Goal: Information Seeking & Learning: Learn about a topic

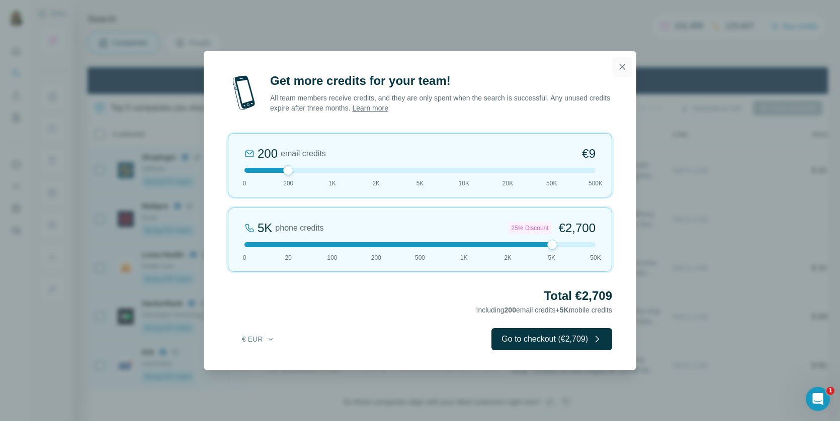
click at [623, 63] on icon "button" at bounding box center [622, 67] width 10 height 10
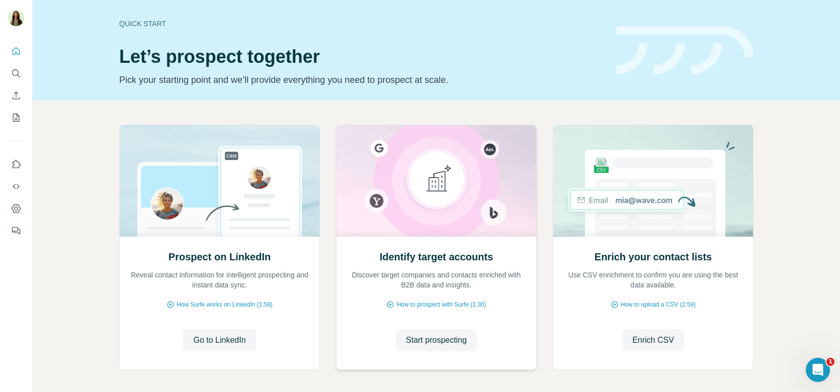
scroll to position [42, 0]
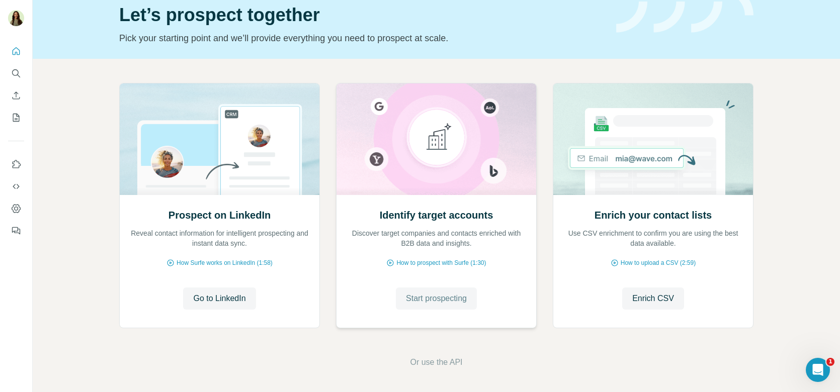
click at [423, 294] on span "Start prospecting" at bounding box center [436, 299] width 61 height 12
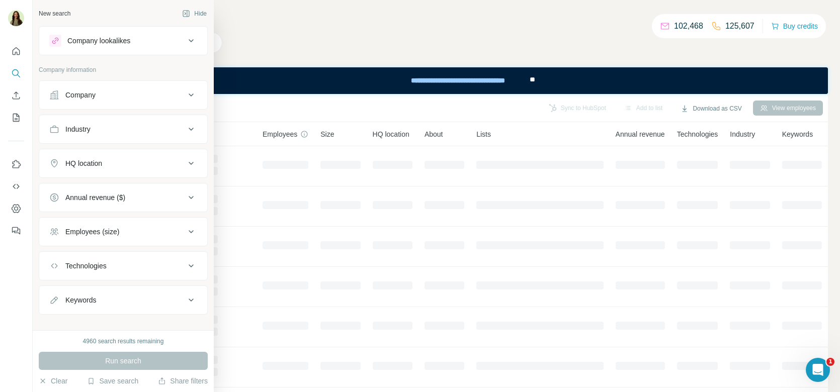
click at [87, 42] on div "Company lookalikes" at bounding box center [98, 41] width 63 height 10
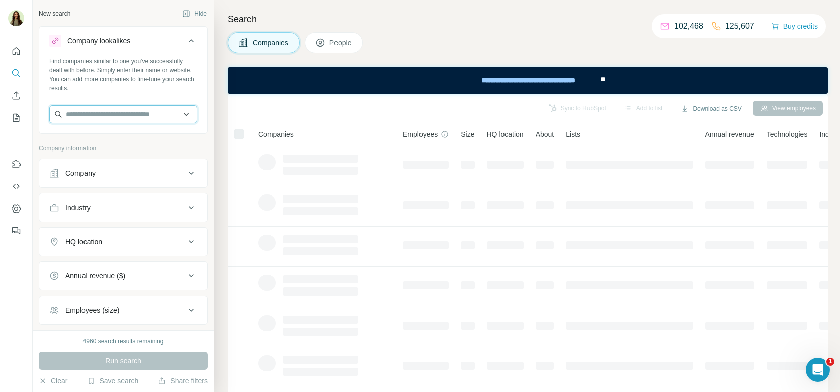
click at [125, 118] on input "text" at bounding box center [123, 114] width 148 height 18
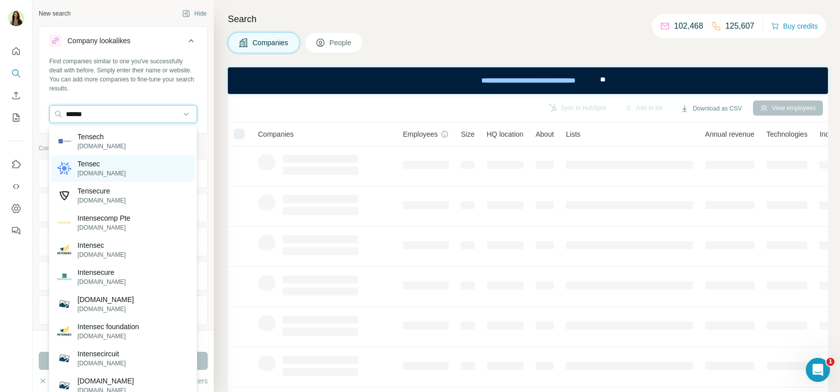
type input "******"
click at [113, 168] on div "Tensec tensec.io" at bounding box center [122, 168] width 143 height 27
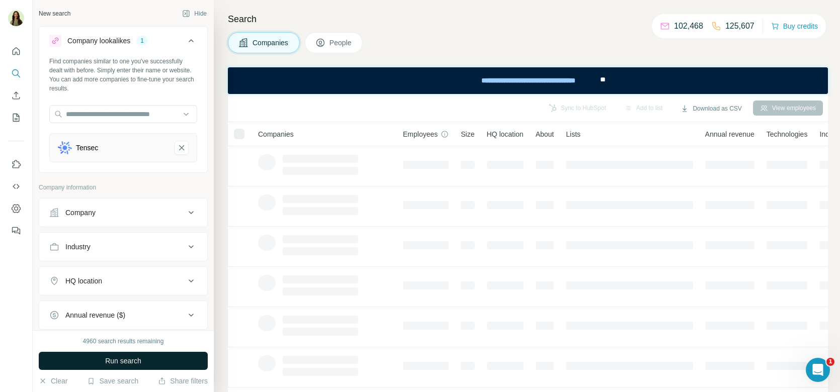
click at [133, 363] on span "Run search" at bounding box center [123, 361] width 36 height 10
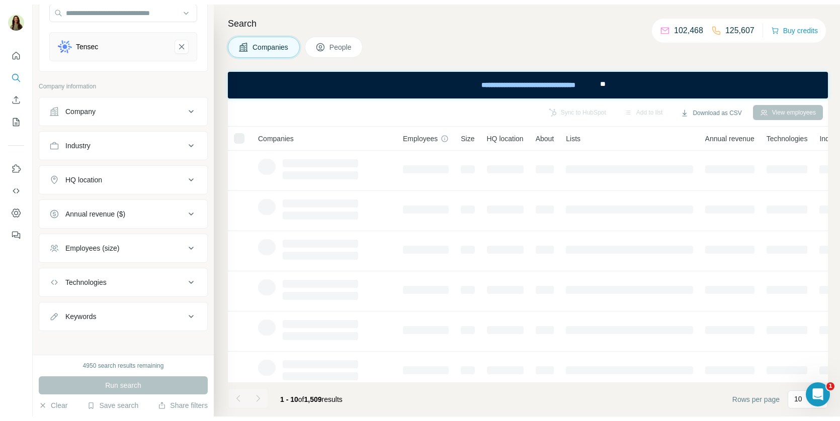
scroll to position [97, 0]
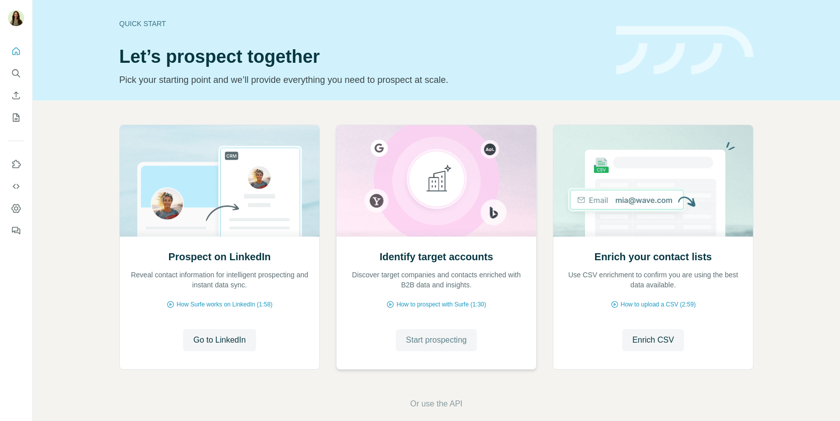
click at [465, 341] on span "Start prospecting" at bounding box center [436, 340] width 61 height 12
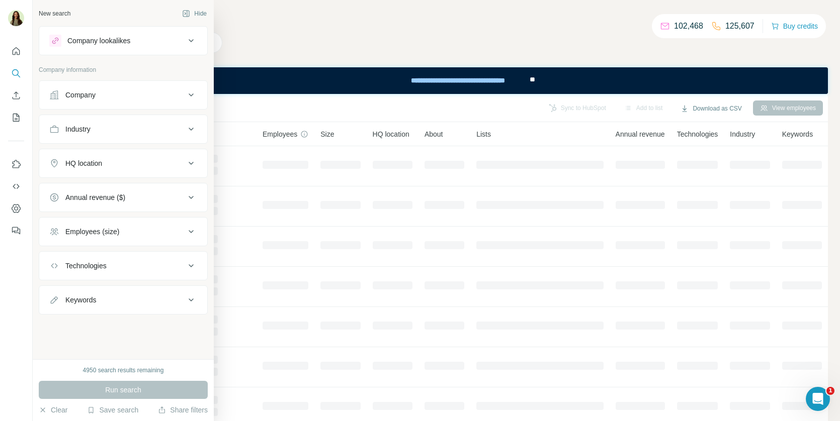
click at [105, 41] on div "Company lookalikes" at bounding box center [98, 41] width 63 height 10
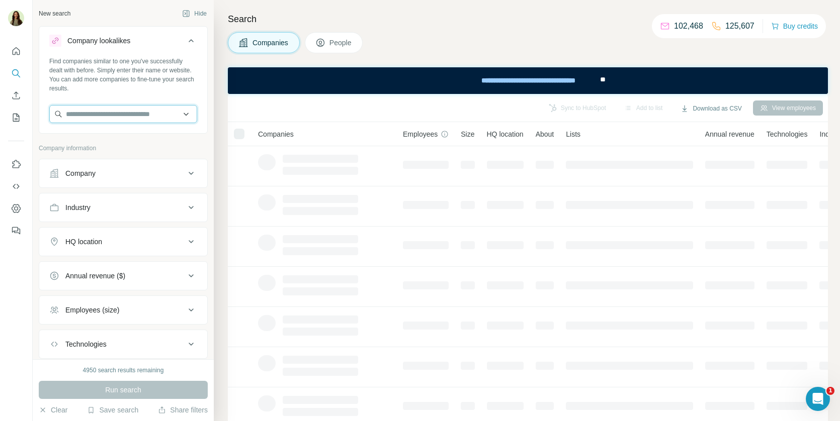
click at [126, 121] on input "text" at bounding box center [123, 114] width 148 height 18
paste input "********"
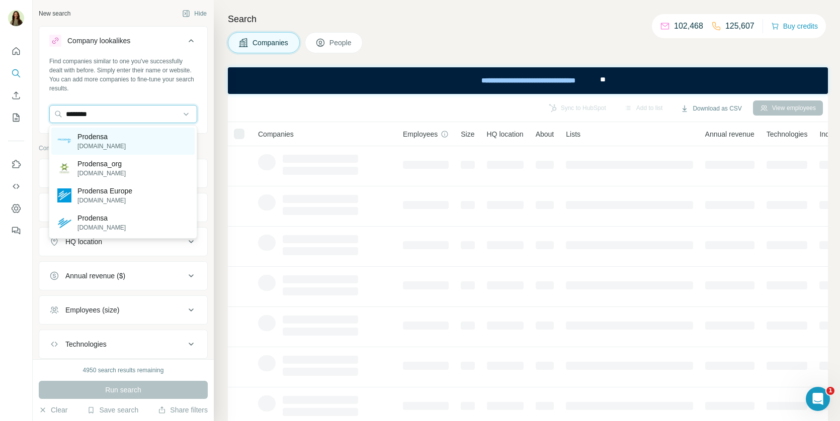
type input "********"
click at [132, 136] on div "Prodensa [DOMAIN_NAME]" at bounding box center [122, 141] width 143 height 27
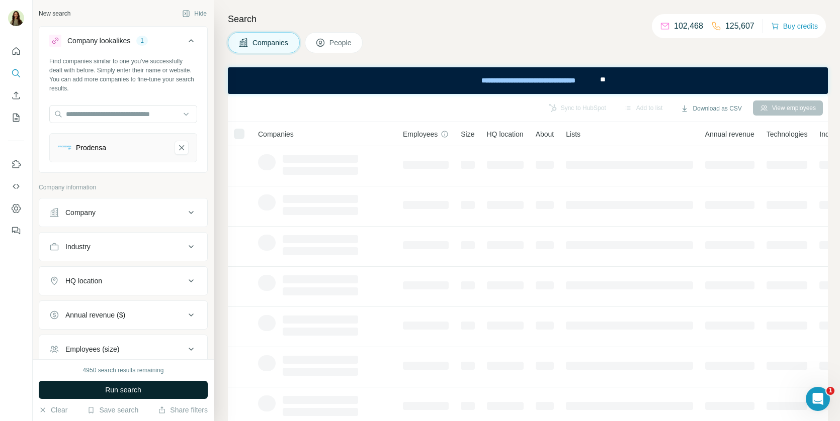
click at [116, 384] on button "Run search" at bounding box center [123, 390] width 169 height 18
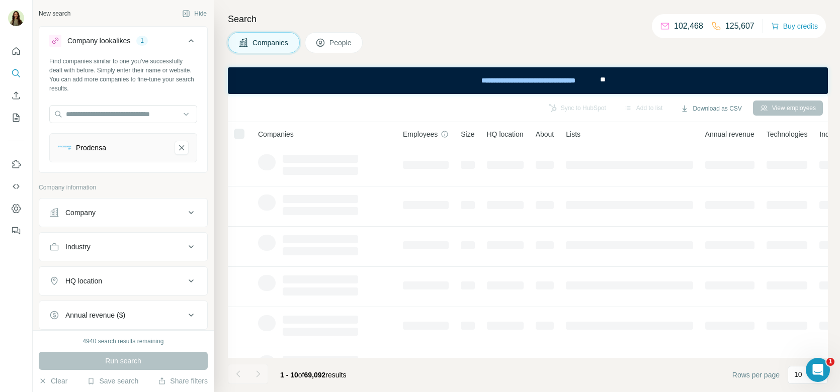
click at [104, 124] on div at bounding box center [123, 115] width 148 height 20
click at [100, 113] on input "text" at bounding box center [123, 114] width 148 height 18
paste input "********"
type input "********"
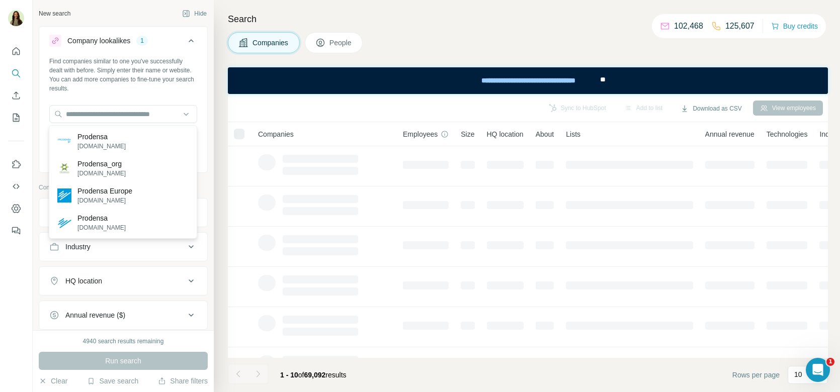
click at [152, 99] on div "Find companies similar to one you've successfully dealt with before. Simply ent…" at bounding box center [123, 114] width 168 height 114
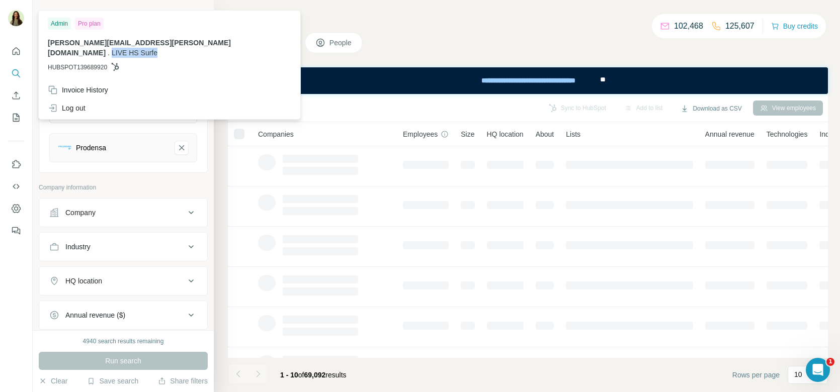
drag, startPoint x: 132, startPoint y: 42, endPoint x: 176, endPoint y: 40, distance: 44.8
click at [177, 41] on div "Admin Pro plan [PERSON_NAME][EMAIL_ADDRESS][PERSON_NAME][DOMAIN_NAME] . LIVE HS…" at bounding box center [169, 47] width 257 height 68
click at [157, 49] on span "LIVE HS Surfe" at bounding box center [135, 53] width 46 height 8
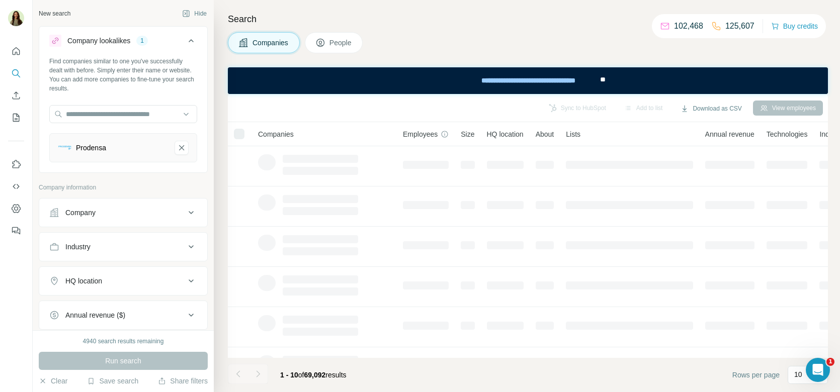
click at [223, 128] on div "Search Companies People Sync to HubSpot Add to list Download as CSV View employ…" at bounding box center [527, 196] width 626 height 392
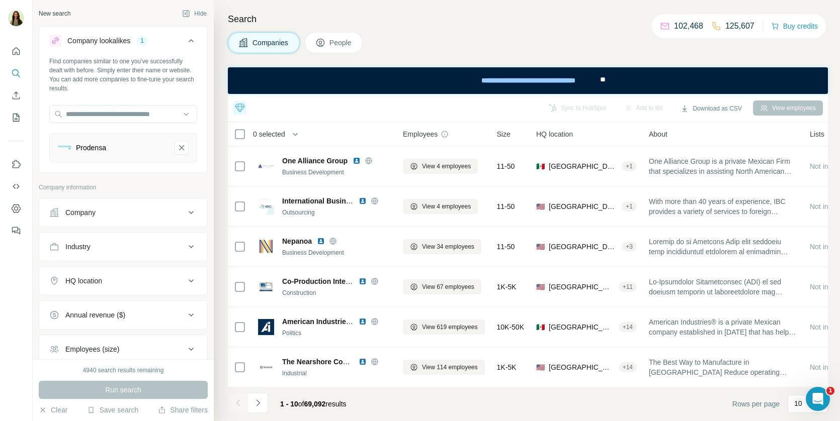
click at [341, 39] on span "People" at bounding box center [340, 43] width 23 height 10
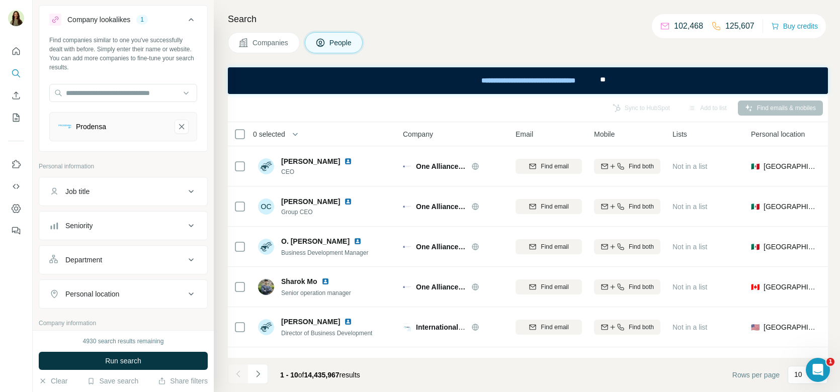
scroll to position [31, 0]
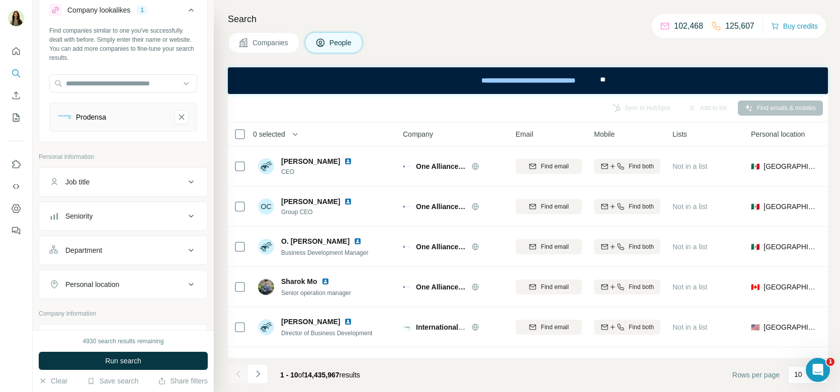
click at [95, 177] on div "Job title" at bounding box center [117, 182] width 136 height 10
click at [75, 208] on input "text" at bounding box center [113, 207] width 128 height 18
click at [84, 227] on ul "Job title Seniority Department Personal location" at bounding box center [123, 248] width 169 height 162
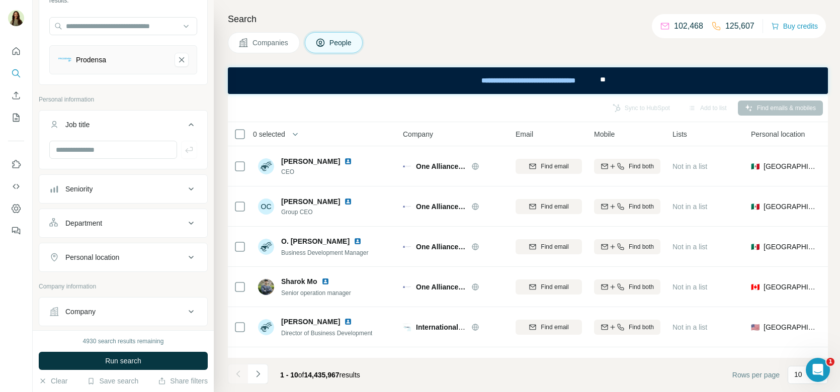
click at [96, 255] on div "Personal location" at bounding box center [92, 257] width 54 height 10
click at [137, 243] on div "Personal location" at bounding box center [123, 272] width 169 height 59
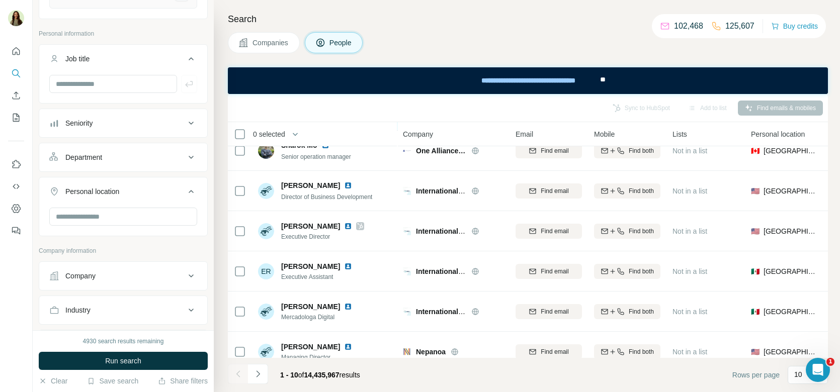
scroll to position [145, 0]
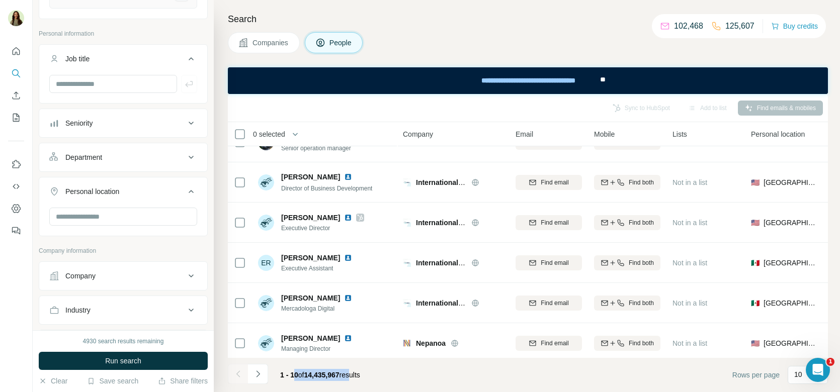
drag, startPoint x: 293, startPoint y: 370, endPoint x: 357, endPoint y: 369, distance: 64.9
click at [358, 370] on div "1 - 10 of 14,435,967 results" at bounding box center [320, 375] width 96 height 22
click at [357, 369] on div "1 - 10 of 14,435,967 results" at bounding box center [320, 375] width 96 height 22
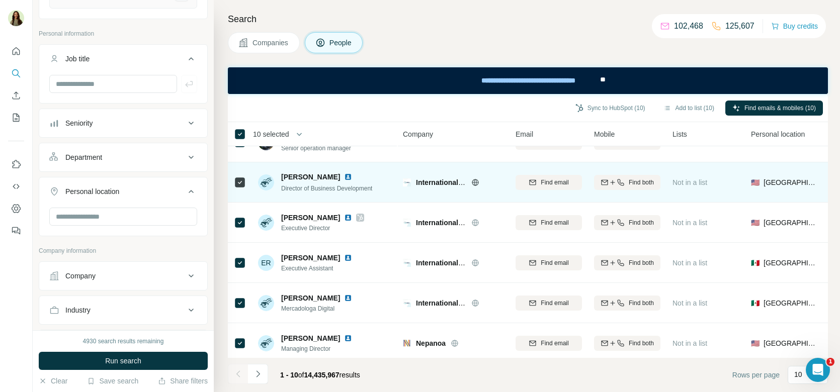
click at [352, 176] on img at bounding box center [348, 177] width 8 height 8
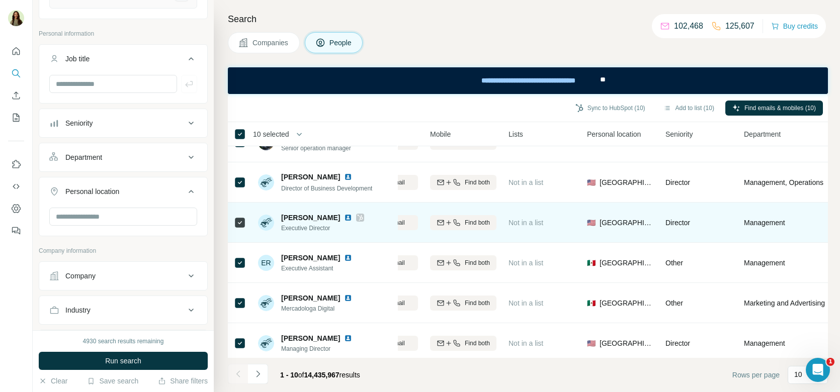
scroll to position [145, 142]
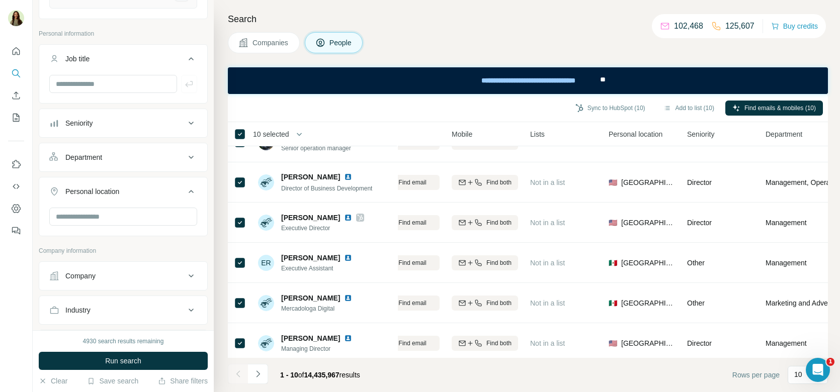
click at [262, 36] on button "Companies" at bounding box center [264, 42] width 72 height 21
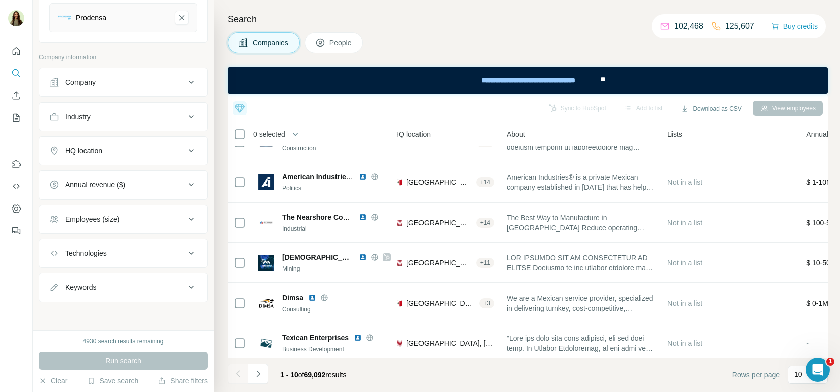
scroll to position [126, 0]
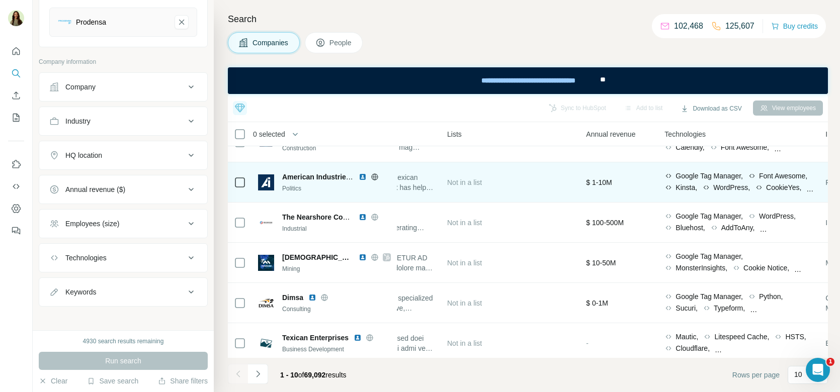
scroll to position [145, 368]
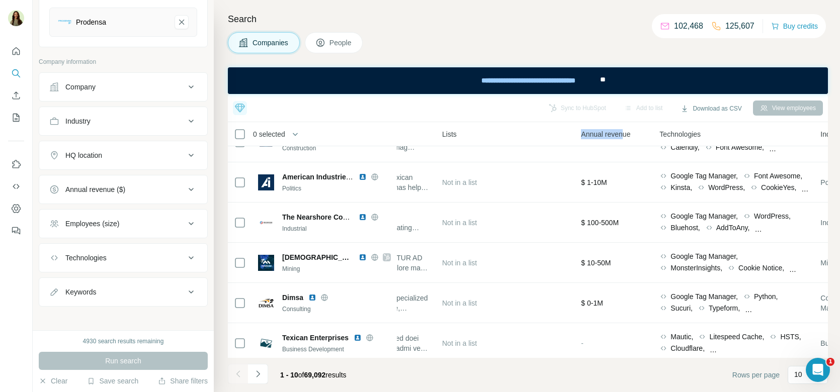
drag, startPoint x: 584, startPoint y: 135, endPoint x: 628, endPoint y: 135, distance: 44.2
click at [628, 135] on span "Annual revenue" at bounding box center [605, 134] width 49 height 10
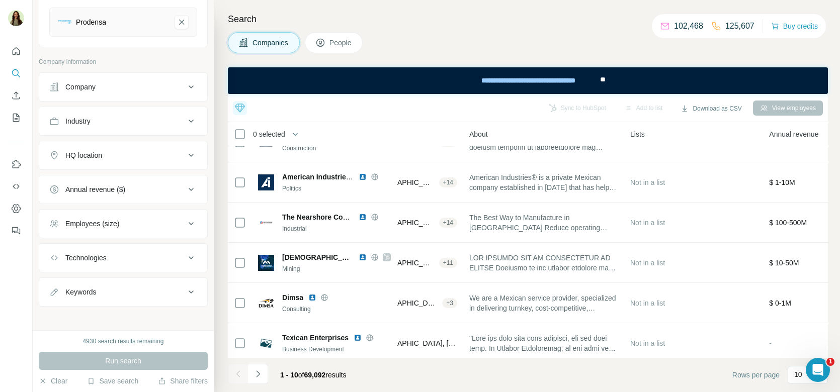
scroll to position [145, 172]
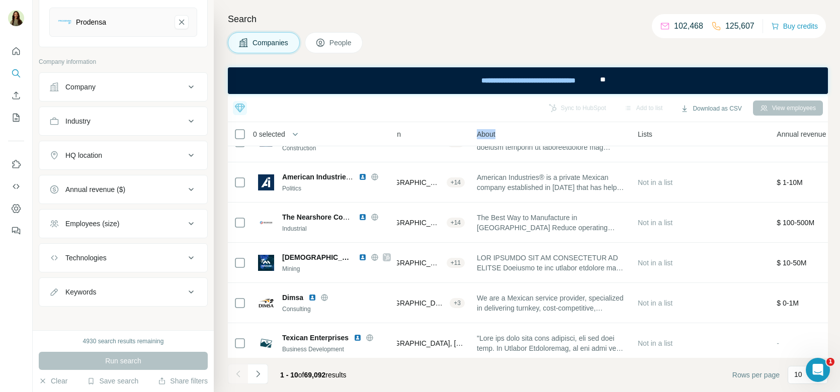
drag, startPoint x: 480, startPoint y: 130, endPoint x: 505, endPoint y: 130, distance: 24.6
click at [505, 130] on div "About" at bounding box center [551, 134] width 149 height 12
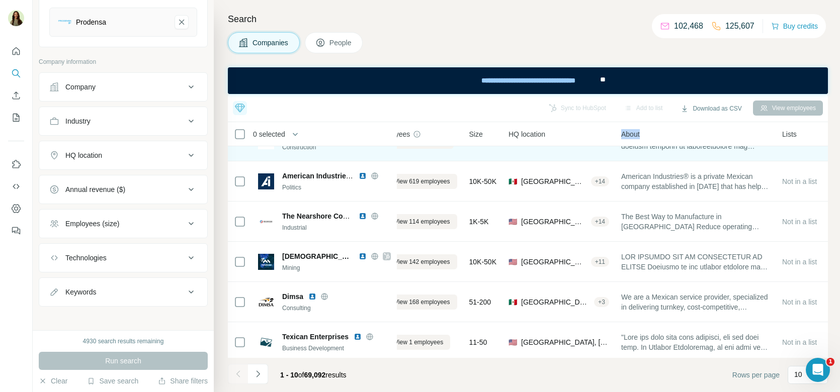
scroll to position [146, 26]
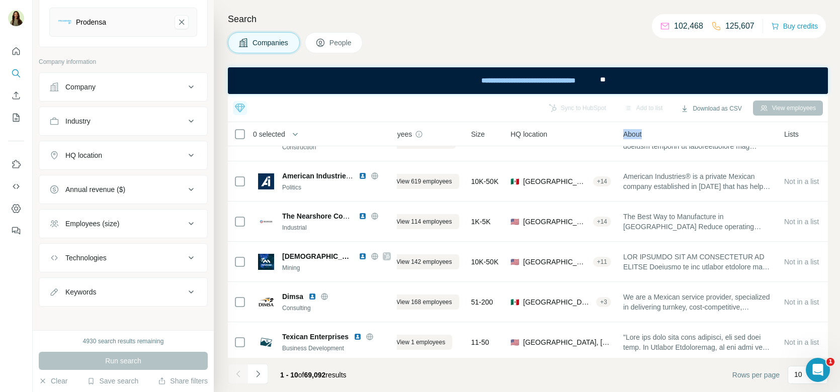
click at [341, 45] on span "People" at bounding box center [340, 43] width 23 height 10
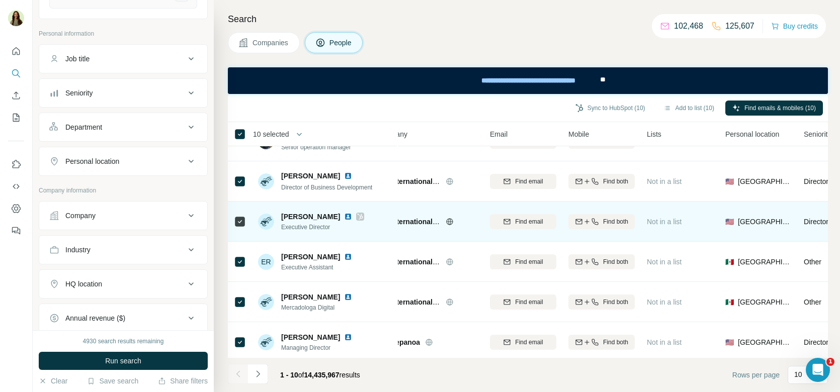
scroll to position [146, 0]
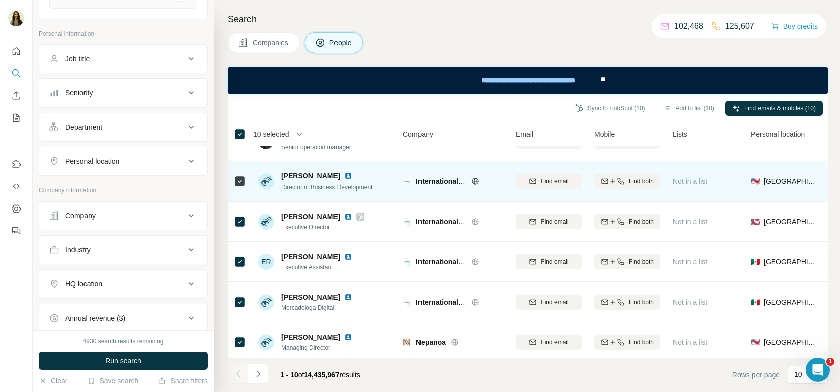
click at [352, 175] on img at bounding box center [348, 176] width 8 height 8
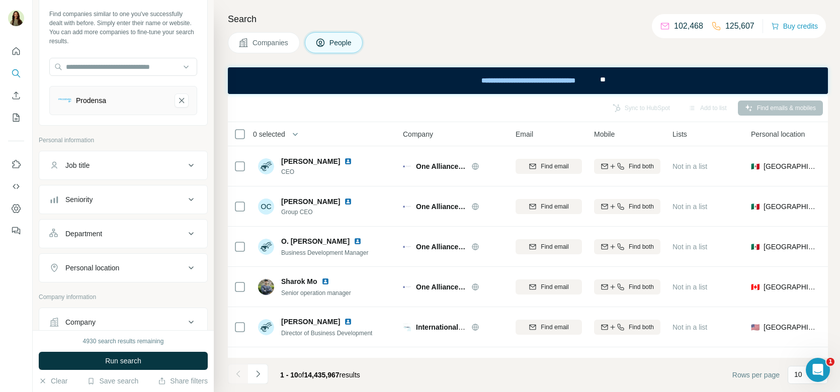
scroll to position [0, 0]
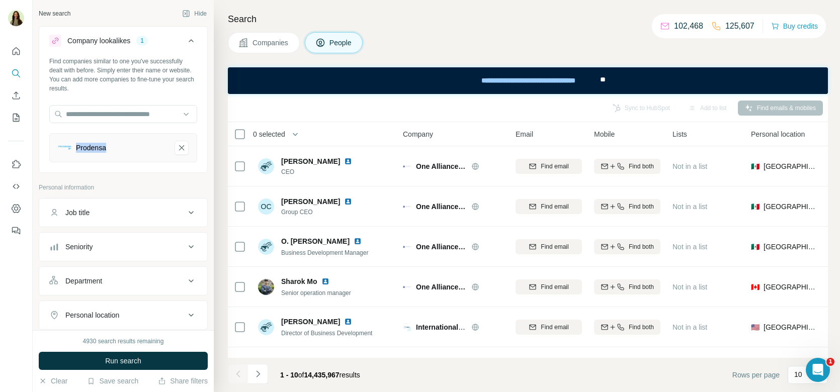
drag, startPoint x: 74, startPoint y: 150, endPoint x: 111, endPoint y: 150, distance: 36.7
click at [111, 150] on div "Prodensa" at bounding box center [112, 148] width 109 height 14
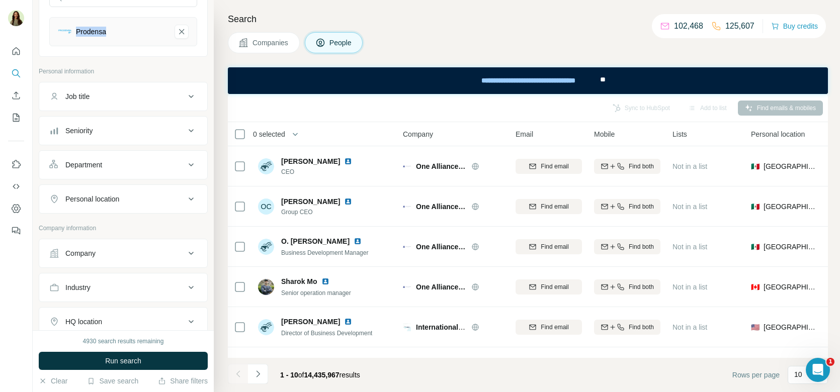
scroll to position [118, 0]
click at [104, 197] on div "Personal location" at bounding box center [92, 197] width 54 height 10
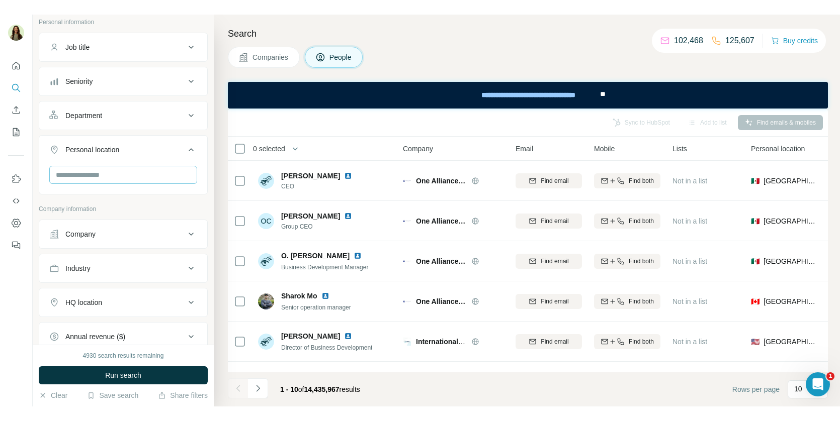
scroll to position [181, 0]
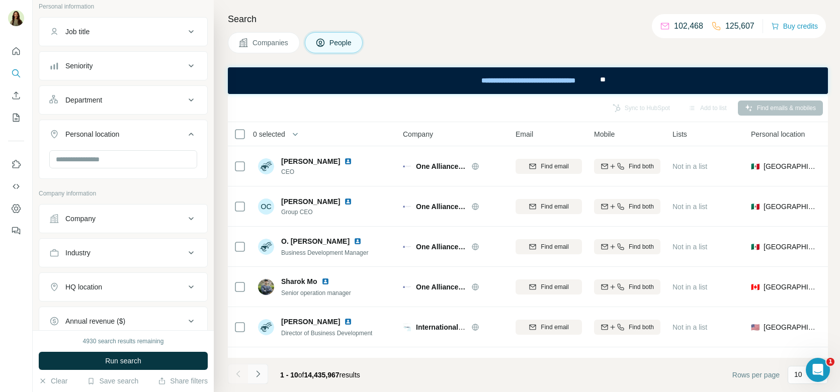
click at [257, 377] on icon "Navigate to next page" at bounding box center [258, 374] width 10 height 10
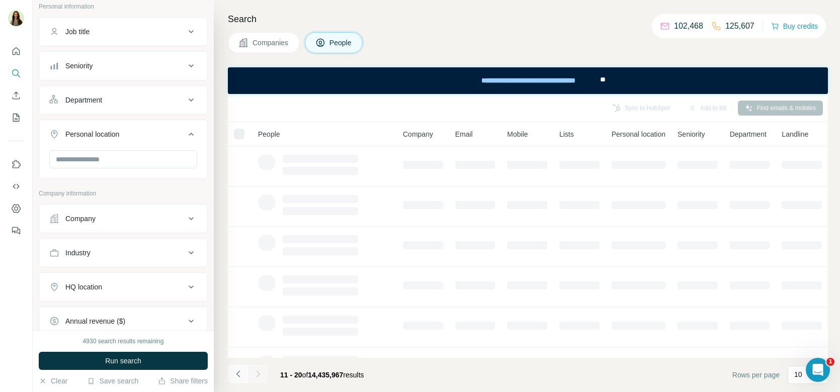
click at [237, 373] on icon "Navigate to previous page" at bounding box center [238, 374] width 4 height 7
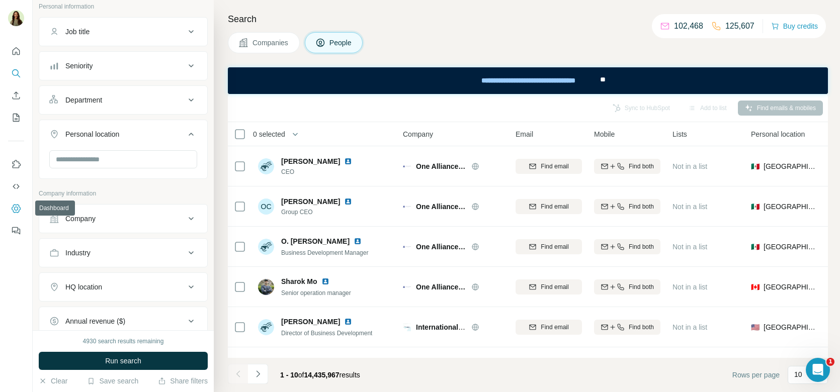
click at [13, 208] on icon "Dashboard" at bounding box center [16, 209] width 10 height 10
